Goal: Transaction & Acquisition: Purchase product/service

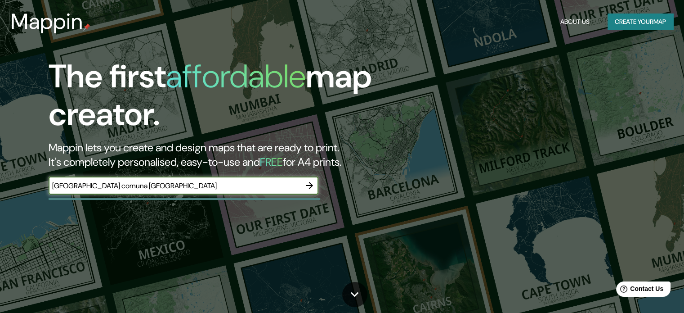
type input "[GEOGRAPHIC_DATA] comuna [GEOGRAPHIC_DATA]"
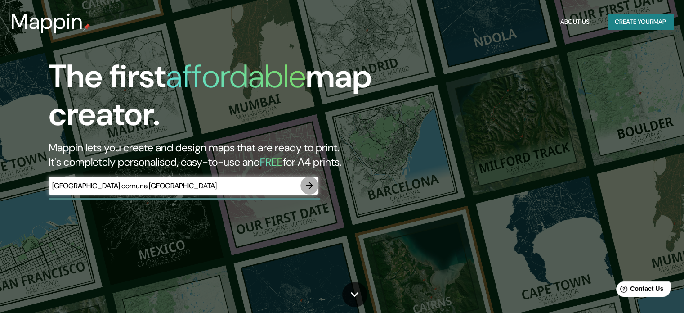
click at [308, 188] on icon "button" at bounding box center [309, 185] width 11 height 11
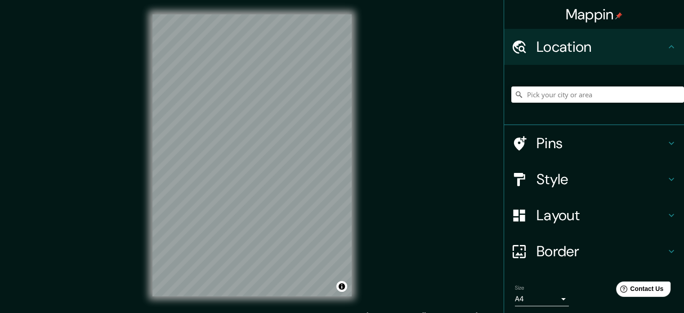
click at [535, 298] on body "Mappin Location Pins Style Layout Border Choose a border. Hint : you can make l…" at bounding box center [342, 156] width 684 height 313
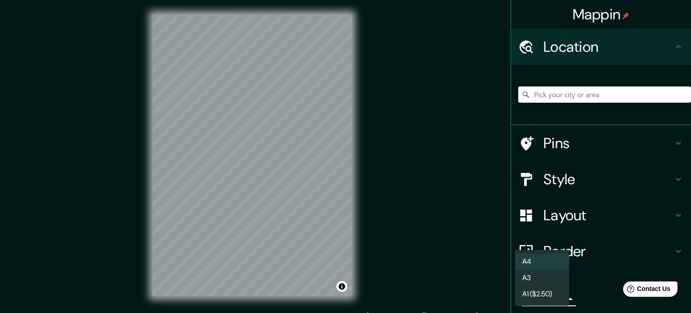
drag, startPoint x: 283, startPoint y: 184, endPoint x: 251, endPoint y: 196, distance: 34.0
click at [251, 196] on div at bounding box center [345, 156] width 691 height 313
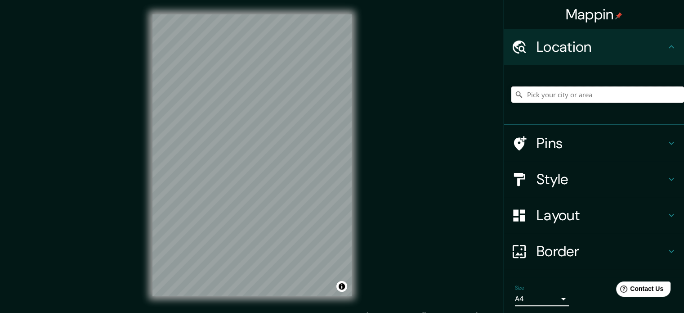
click at [544, 97] on input "Pick your city or area" at bounding box center [598, 94] width 173 height 16
click at [591, 141] on h4 "Pins" at bounding box center [602, 143] width 130 height 18
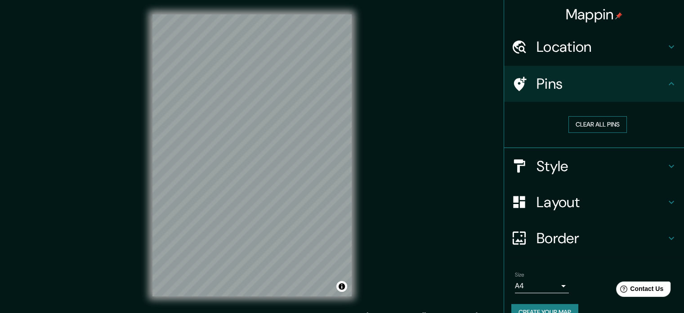
click at [597, 120] on button "Clear all pins" at bounding box center [598, 124] width 58 height 17
click at [573, 155] on div "Style" at bounding box center [594, 166] width 180 height 36
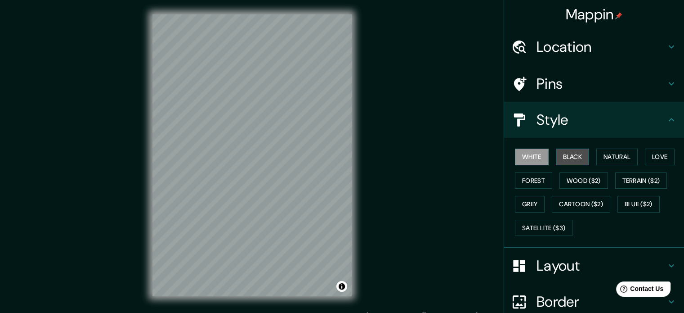
click at [569, 155] on button "Black" at bounding box center [573, 156] width 34 height 17
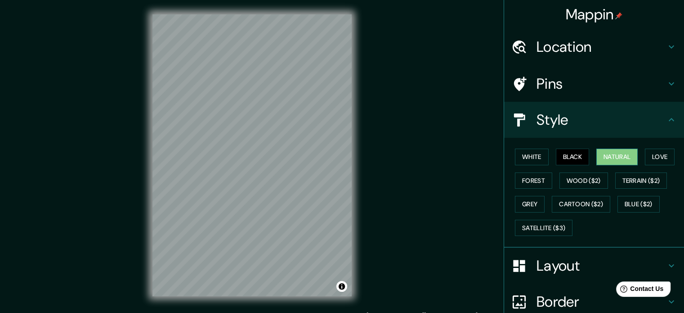
click at [623, 156] on button "Natural" at bounding box center [617, 156] width 41 height 17
click at [655, 155] on button "Love" at bounding box center [660, 156] width 30 height 17
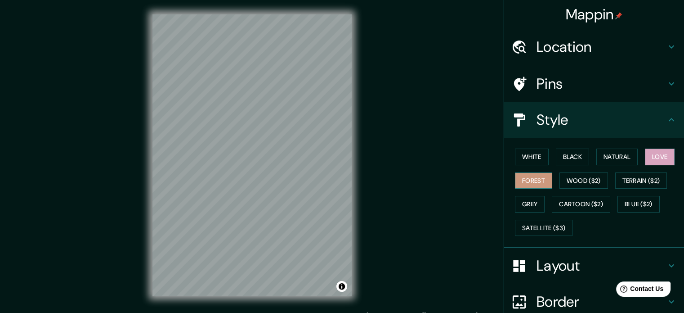
click at [530, 173] on button "Forest" at bounding box center [533, 180] width 37 height 17
click at [570, 174] on button "Wood ($2)" at bounding box center [584, 180] width 49 height 17
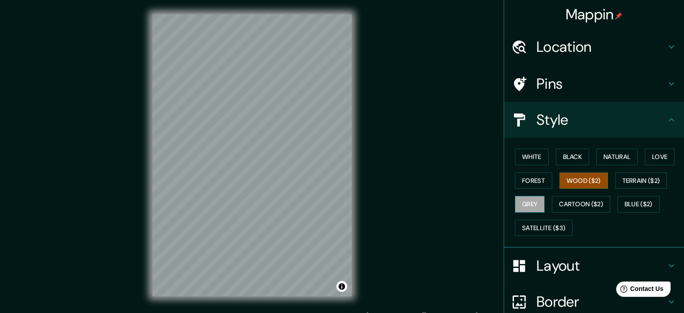
click at [515, 202] on button "Grey" at bounding box center [530, 204] width 30 height 17
click at [565, 199] on button "Cartoon ($2)" at bounding box center [581, 204] width 58 height 17
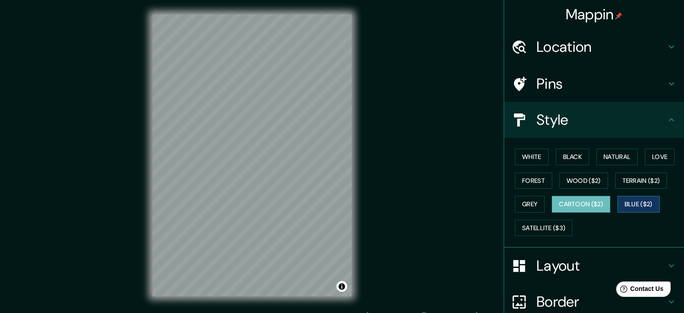
click at [634, 201] on button "Blue ($2)" at bounding box center [639, 204] width 42 height 17
click at [589, 204] on button "Cartoon ($2)" at bounding box center [581, 204] width 58 height 17
click at [530, 203] on button "Grey" at bounding box center [530, 204] width 30 height 17
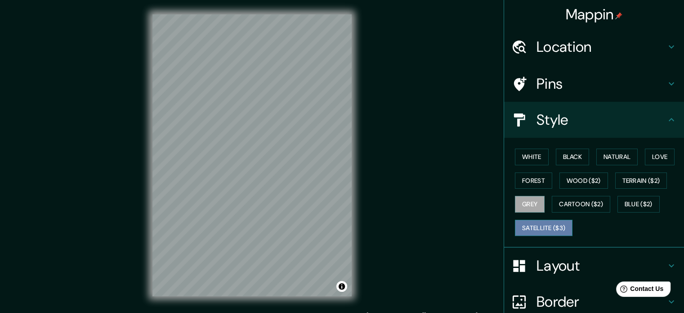
click at [527, 220] on button "Satellite ($3)" at bounding box center [544, 228] width 58 height 17
click at [614, 35] on div "Location" at bounding box center [594, 47] width 180 height 36
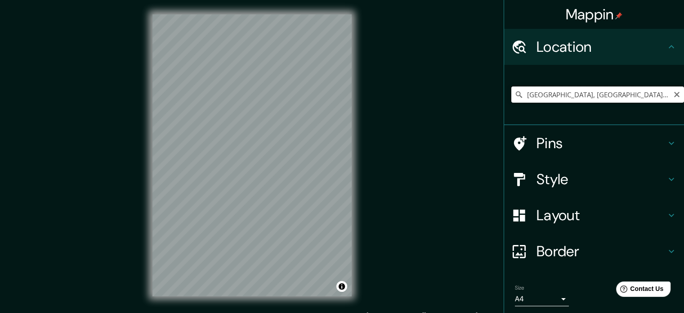
click at [656, 94] on input "[GEOGRAPHIC_DATA], [GEOGRAPHIC_DATA], [GEOGRAPHIC_DATA]" at bounding box center [598, 94] width 173 height 16
click at [0, 312] on html "Mappin Location [GEOGRAPHIC_DATA], [GEOGRAPHIC_DATA], [GEOGRAPHIC_DATA] Pins St…" at bounding box center [342, 156] width 684 height 313
click at [654, 97] on input "[GEOGRAPHIC_DATA], [GEOGRAPHIC_DATA], [GEOGRAPHIC_DATA]" at bounding box center [598, 94] width 173 height 16
drag, startPoint x: 654, startPoint y: 96, endPoint x: 635, endPoint y: 95, distance: 18.5
click at [635, 95] on input "[GEOGRAPHIC_DATA], [GEOGRAPHIC_DATA], [GEOGRAPHIC_DATA]" at bounding box center [598, 94] width 173 height 16
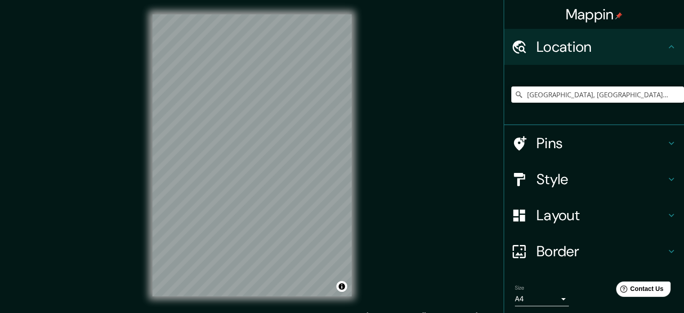
click at [633, 103] on div "[GEOGRAPHIC_DATA], [GEOGRAPHIC_DATA], [GEOGRAPHIC_DATA] [GEOGRAPHIC_DATA] [GEOG…" at bounding box center [598, 94] width 173 height 45
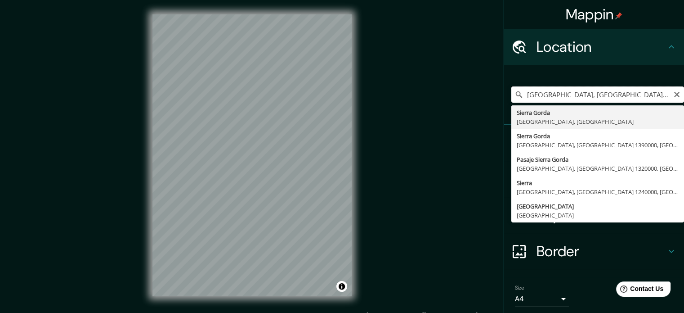
drag, startPoint x: 652, startPoint y: 94, endPoint x: 619, endPoint y: 99, distance: 34.0
click at [619, 99] on input "[GEOGRAPHIC_DATA], [GEOGRAPHIC_DATA], [GEOGRAPHIC_DATA]" at bounding box center [598, 94] width 173 height 16
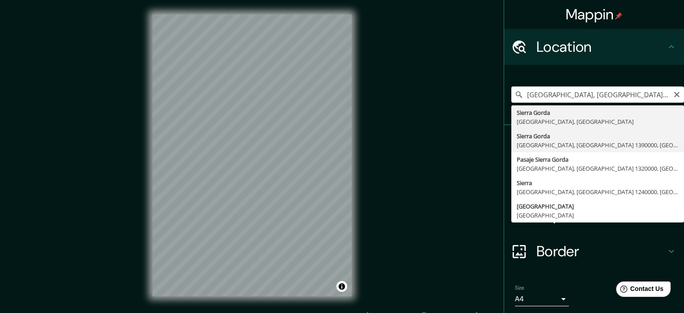
type input "[GEOGRAPHIC_DATA], [GEOGRAPHIC_DATA], [GEOGRAPHIC_DATA] 1390000, [GEOGRAPHIC_DA…"
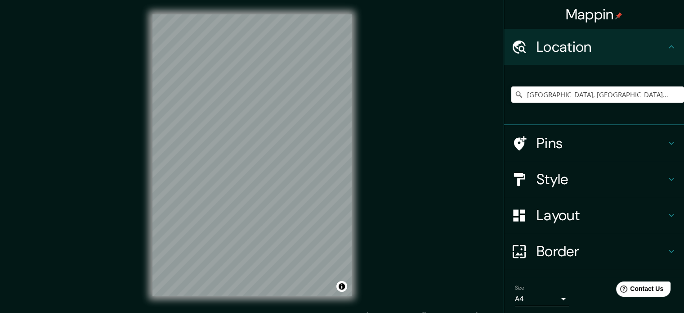
click at [558, 242] on h4 "Border" at bounding box center [602, 251] width 130 height 18
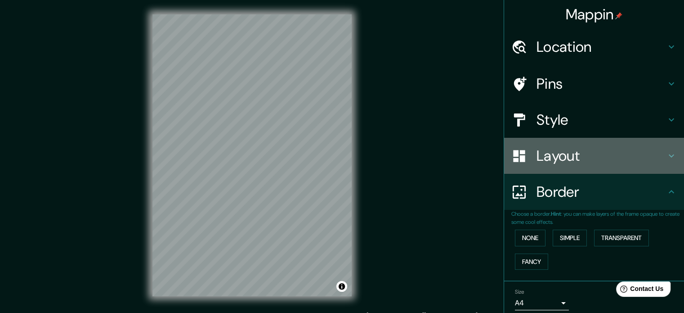
click at [557, 159] on h4 "Layout" at bounding box center [602, 156] width 130 height 18
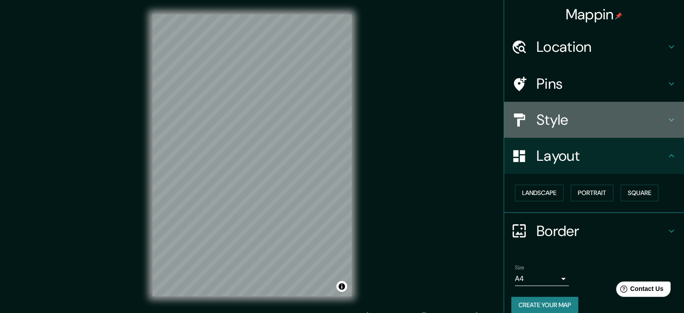
click at [562, 127] on h4 "Style" at bounding box center [602, 120] width 130 height 18
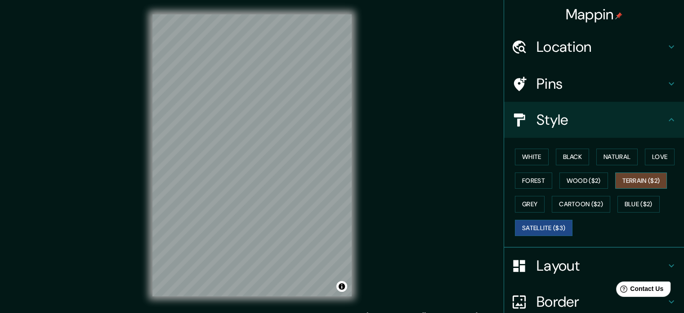
click at [617, 184] on button "Terrain ($2)" at bounding box center [642, 180] width 52 height 17
click at [562, 177] on button "Wood ($2)" at bounding box center [584, 180] width 49 height 17
click at [640, 175] on button "Terrain ($2)" at bounding box center [642, 180] width 52 height 17
click at [594, 180] on button "Wood ($2)" at bounding box center [584, 180] width 49 height 17
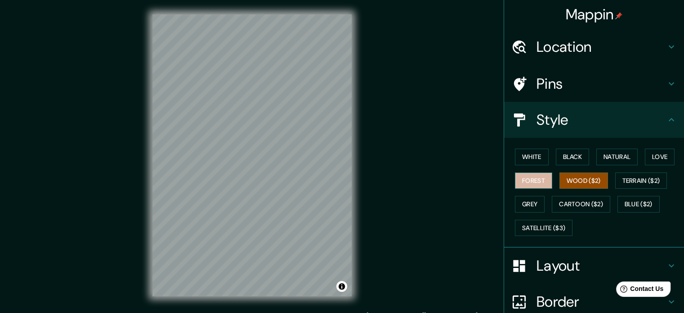
click at [543, 178] on button "Forest" at bounding box center [533, 180] width 37 height 17
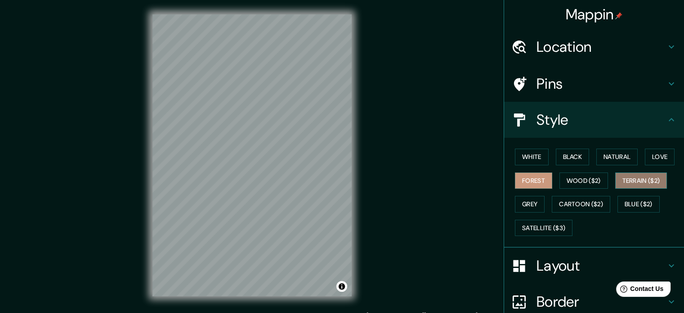
click at [635, 182] on button "Terrain ($2)" at bounding box center [642, 180] width 52 height 17
click at [518, 199] on button "Grey" at bounding box center [530, 204] width 30 height 17
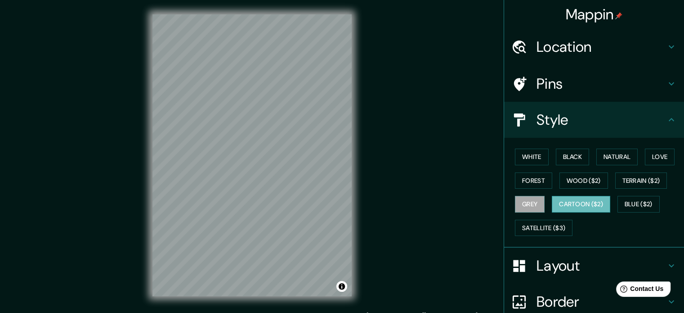
click at [575, 201] on button "Cartoon ($2)" at bounding box center [581, 204] width 58 height 17
click at [633, 202] on button "Blue ($2)" at bounding box center [639, 204] width 42 height 17
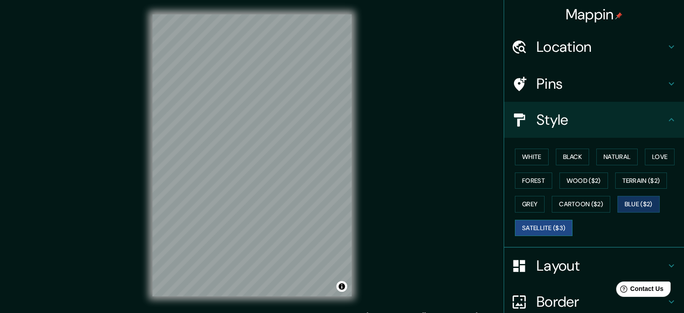
click at [544, 227] on button "Satellite ($3)" at bounding box center [544, 228] width 58 height 17
click at [580, 180] on button "Wood ($2)" at bounding box center [584, 180] width 49 height 17
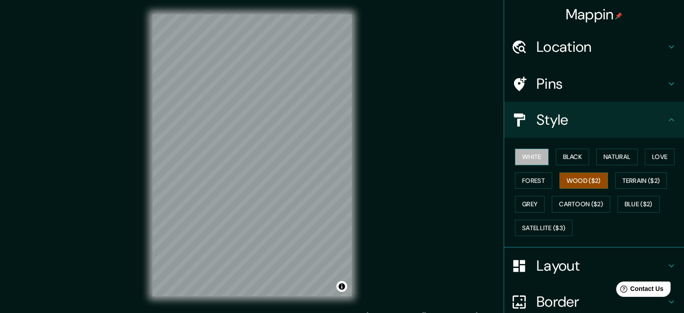
click at [521, 149] on button "White" at bounding box center [532, 156] width 34 height 17
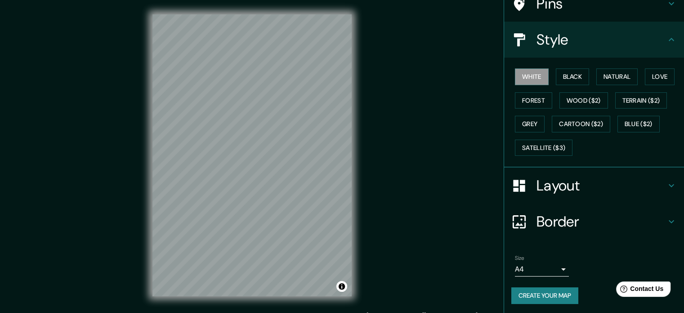
click at [537, 178] on h4 "Layout" at bounding box center [602, 185] width 130 height 18
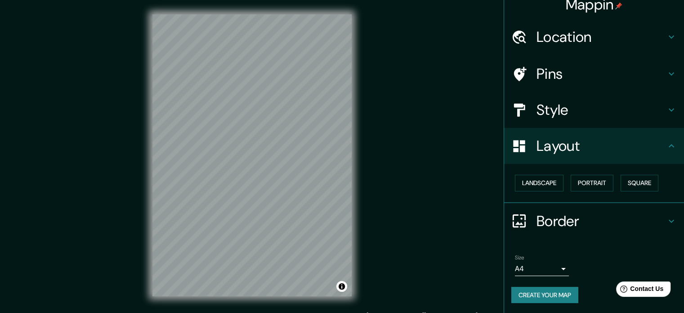
scroll to position [12, 0]
